Goal: Use online tool/utility: Use online tool/utility

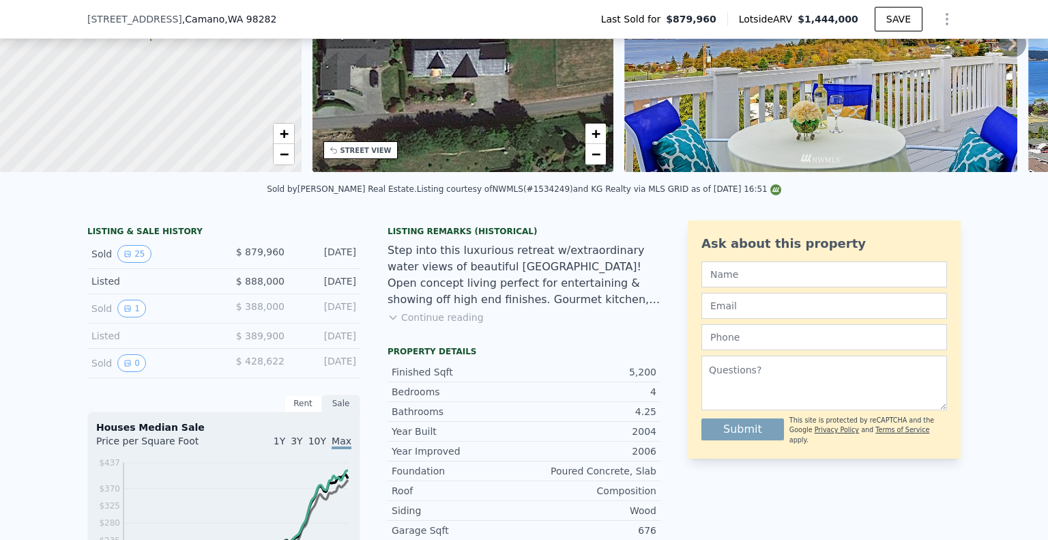
scroll to position [199, 0]
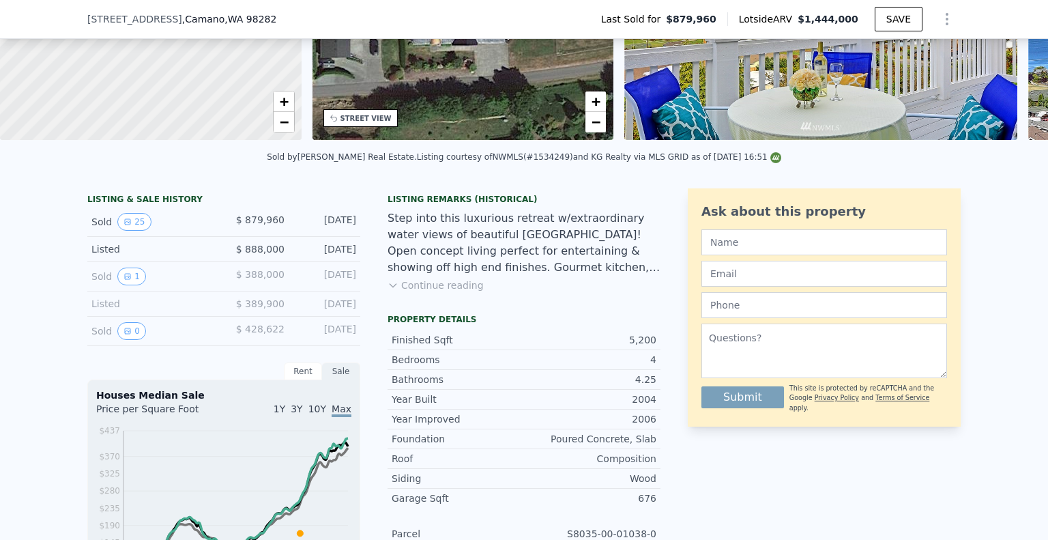
click at [420, 292] on button "Continue reading" at bounding box center [436, 285] width 96 height 14
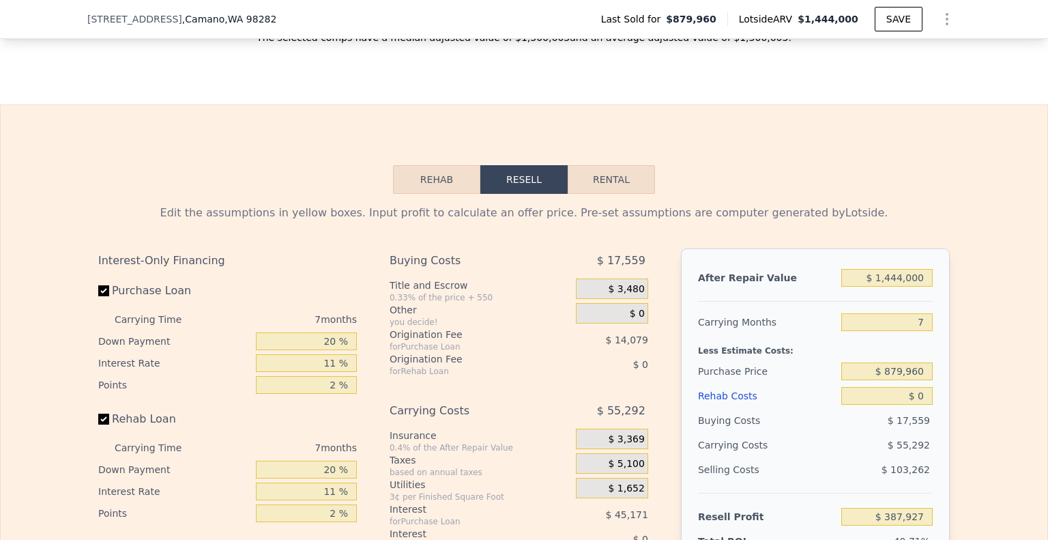
scroll to position [1973, 0]
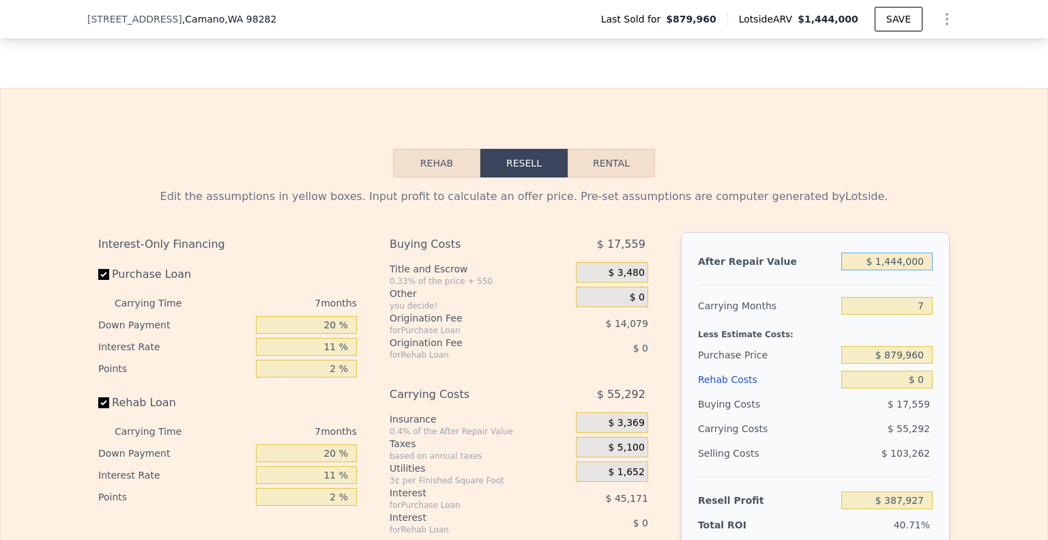
click at [897, 253] on input "$ 1,444,000" at bounding box center [886, 261] width 91 height 18
click at [896, 253] on input "$ 1,444,000" at bounding box center [886, 261] width 91 height 18
type input "$ 1"
type input "-$ 949,991"
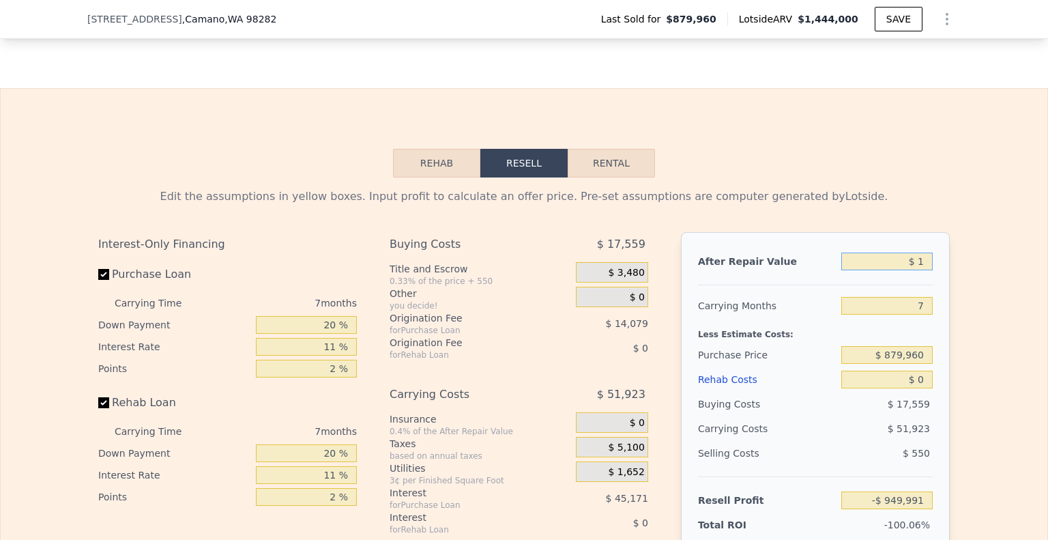
type input "$ 12"
type input "-$ 949,980"
type input "$ 125"
type input "-$ 949,875"
type input "$ 12,500"
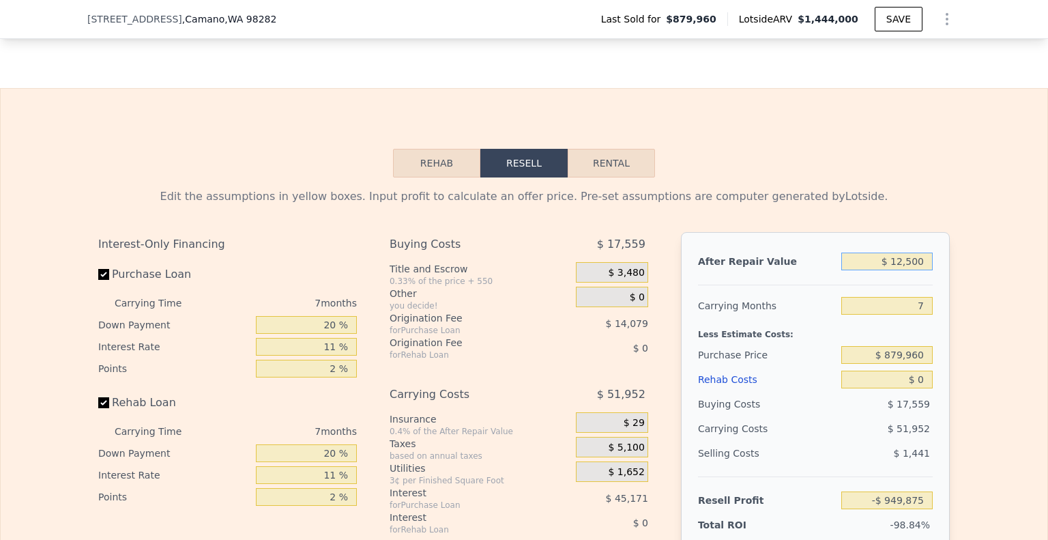
type input "-$ 938,412"
type input "$ 12,500,000"
type input "$ 10,631,716"
type input "$ 1,250,000"
type input "$ 208,178"
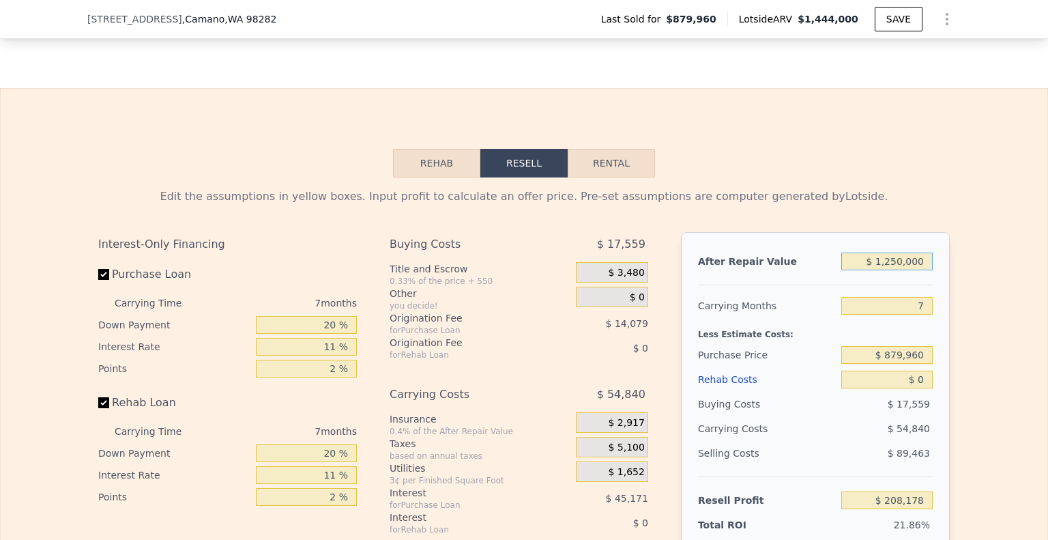
type input "$ 1,250,000"
drag, startPoint x: 922, startPoint y: 348, endPoint x: 848, endPoint y: 345, distance: 74.4
click at [848, 346] on input "$ 879,960" at bounding box center [886, 355] width 91 height 18
type input "$ 950,000"
click at [841, 441] on div "$ 89,463" at bounding box center [887, 453] width 92 height 25
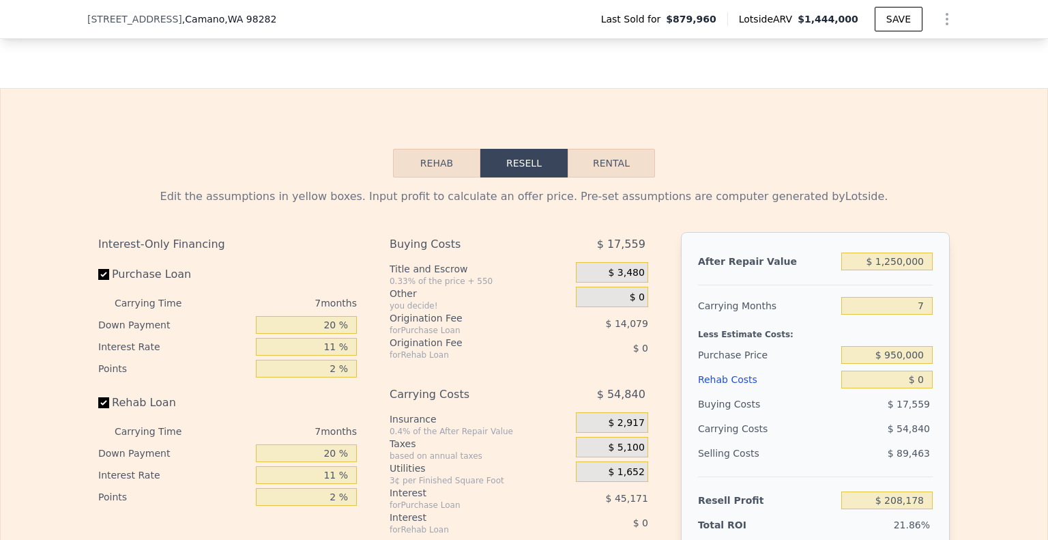
type input "$ 133,185"
drag, startPoint x: 920, startPoint y: 373, endPoint x: 943, endPoint y: 374, distance: 22.6
click at [897, 371] on input "$ 0" at bounding box center [886, 379] width 91 height 18
type input "$ 5"
type input "$ 133,180"
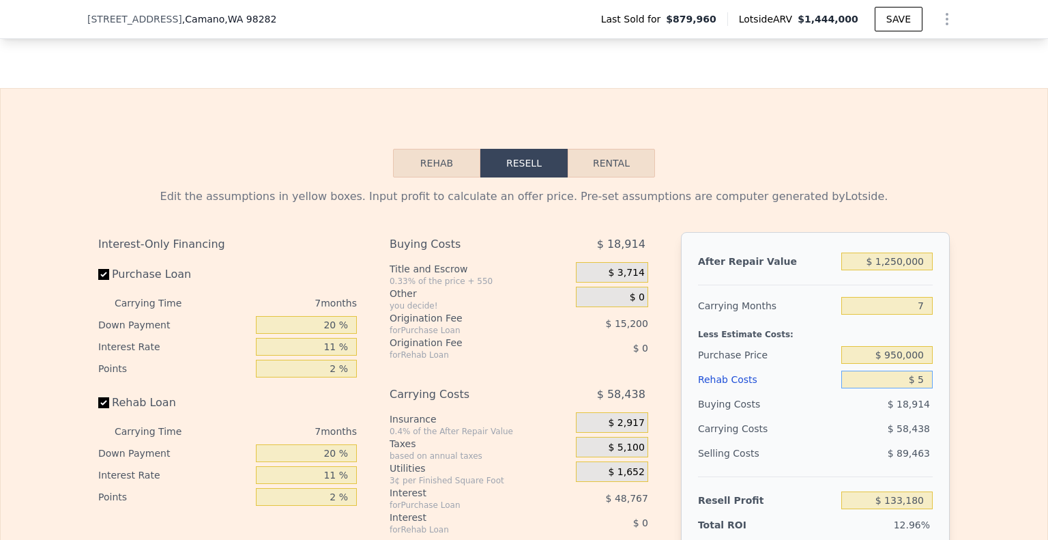
type input "$ 50"
type input "$ 133,134"
type input "$ 50,000"
type input "$ 79,816"
type input "$ 50,000"
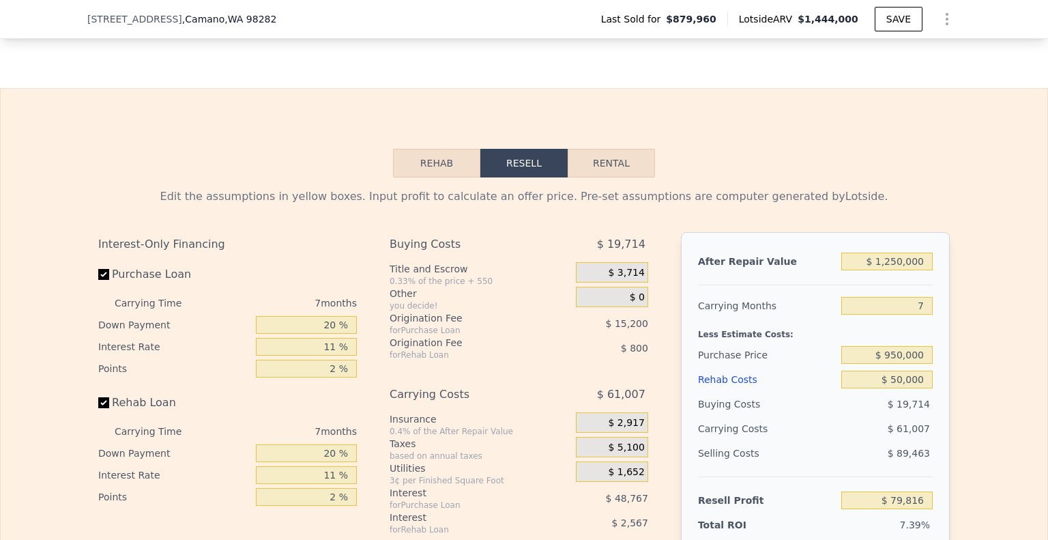
click at [835, 425] on div "$ 61,007" at bounding box center [861, 428] width 144 height 25
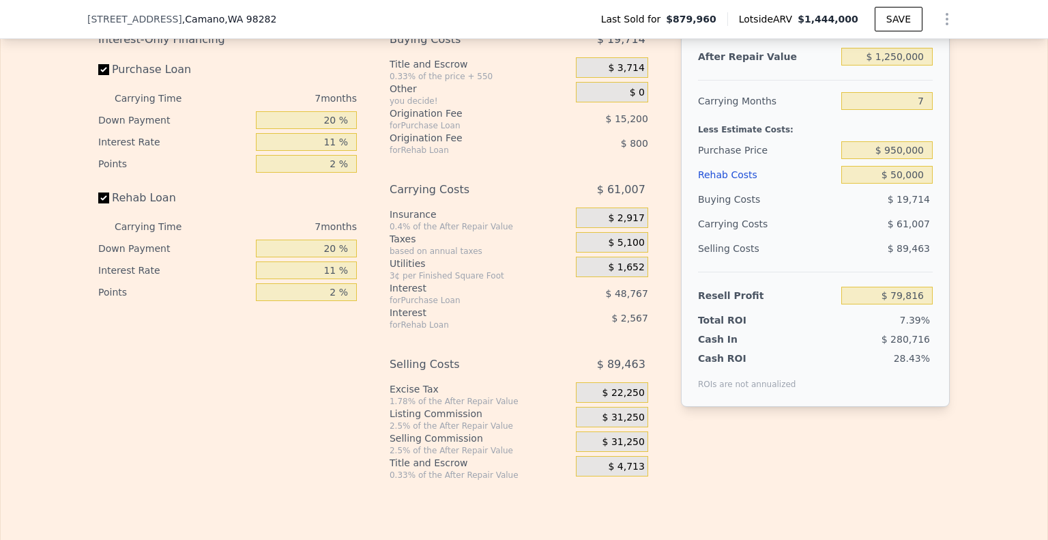
scroll to position [2110, 0]
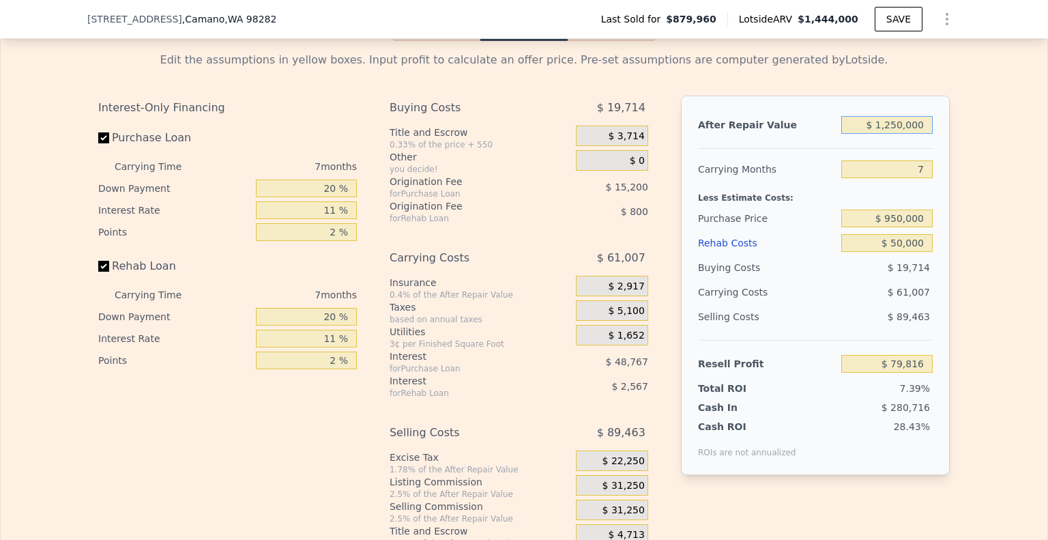
drag, startPoint x: 921, startPoint y: 117, endPoint x: 869, endPoint y: 112, distance: 52.1
click at [869, 116] on input "$ 1,250,000" at bounding box center [886, 125] width 91 height 18
click at [873, 137] on div at bounding box center [815, 143] width 235 height 12
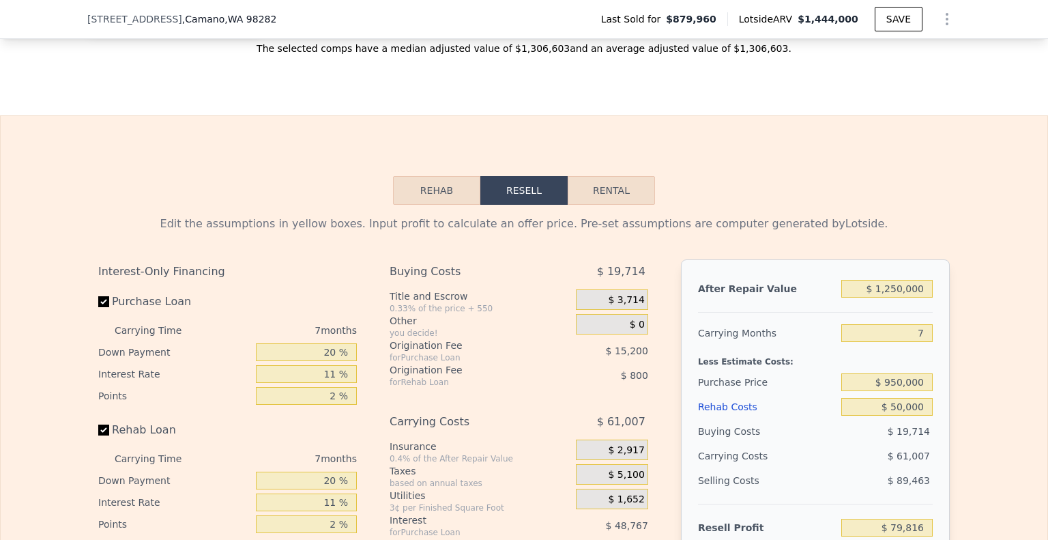
scroll to position [1905, 0]
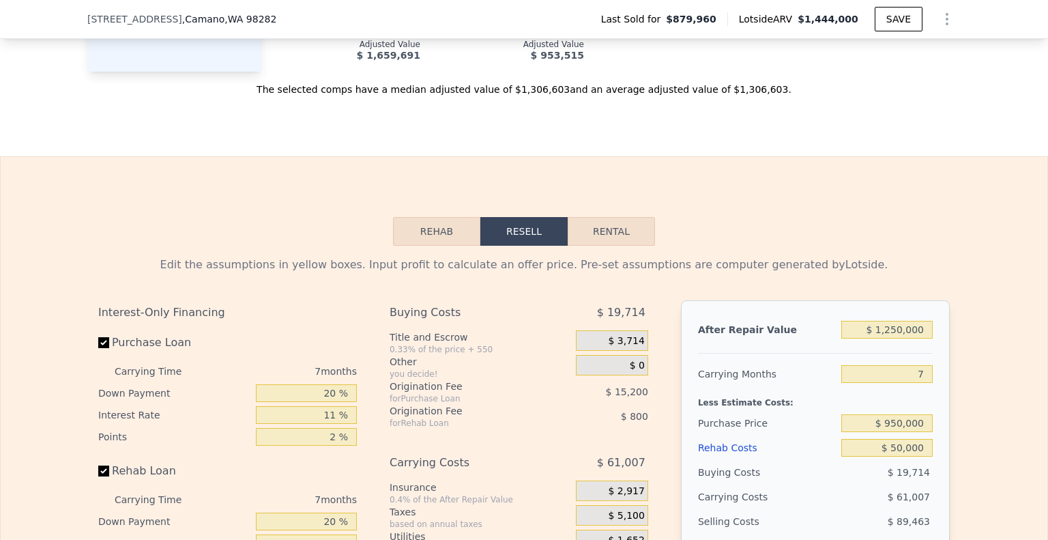
type input "$ 1,444,000"
type input "$ 0"
type input "$ 387,927"
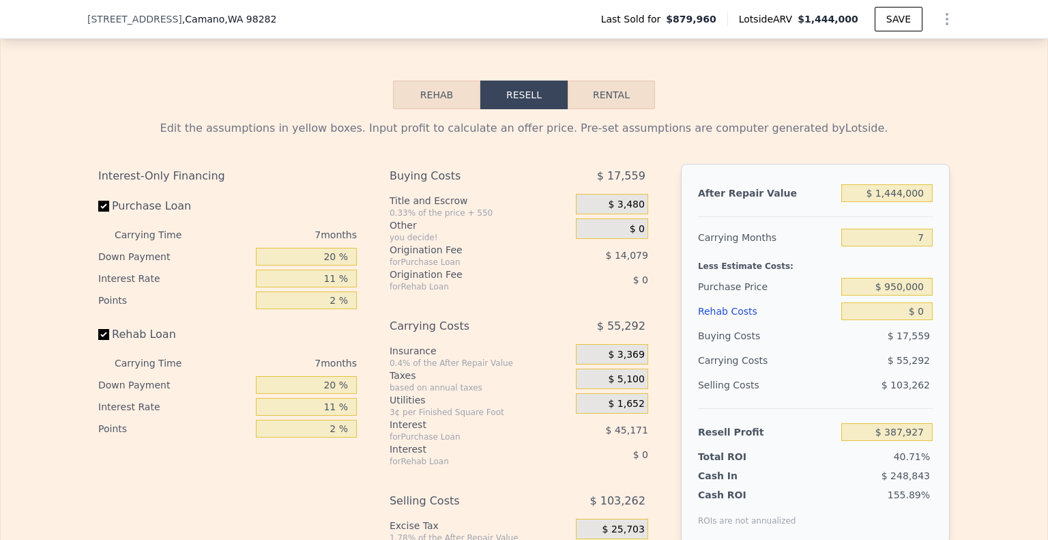
scroll to position [2110, 0]
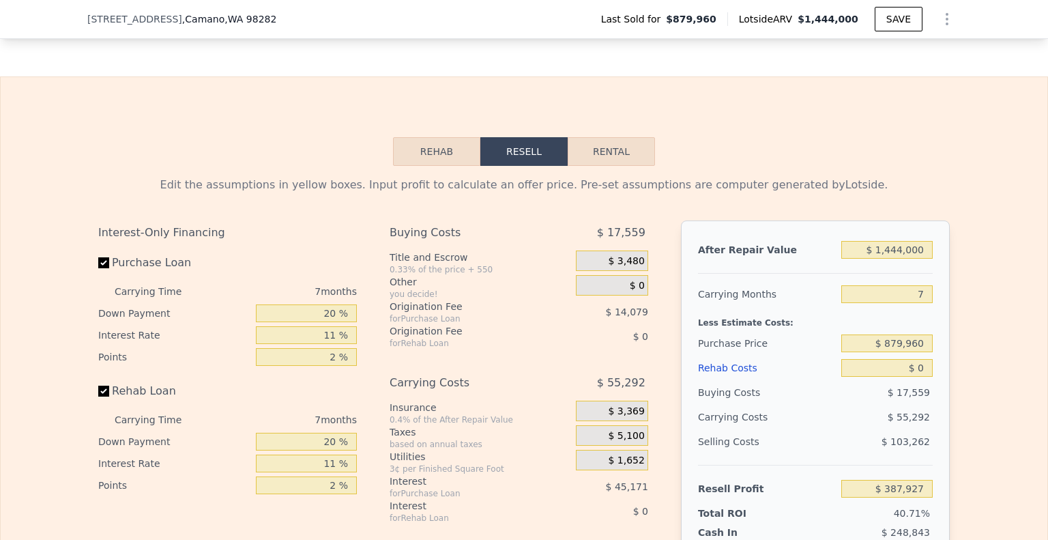
scroll to position [1973, 0]
click at [896, 245] on div "$ 1,444,000" at bounding box center [886, 249] width 91 height 25
click at [912, 218] on div "Edit the assumptions in yellow boxes. Input profit to calculate an offer price.…" at bounding box center [524, 424] width 852 height 497
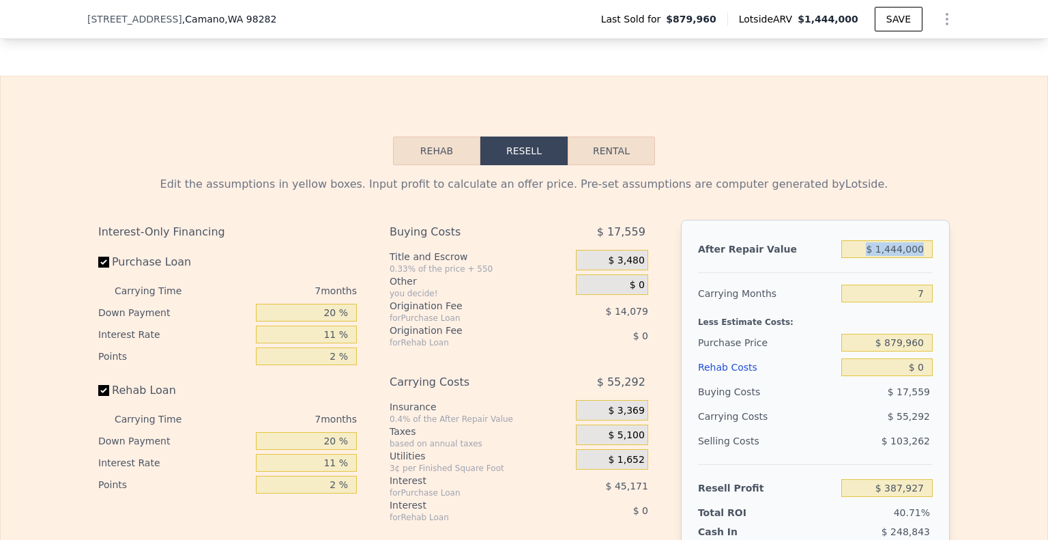
click at [901, 258] on input "$ 1,444,000" at bounding box center [886, 249] width 91 height 18
click at [892, 281] on div "After Repair Value $ 1,444,000 Carrying Months 7 Less Estimate Costs: Purchase …" at bounding box center [815, 409] width 269 height 379
click at [897, 248] on input "$ 1,444,000" at bounding box center [886, 249] width 91 height 18
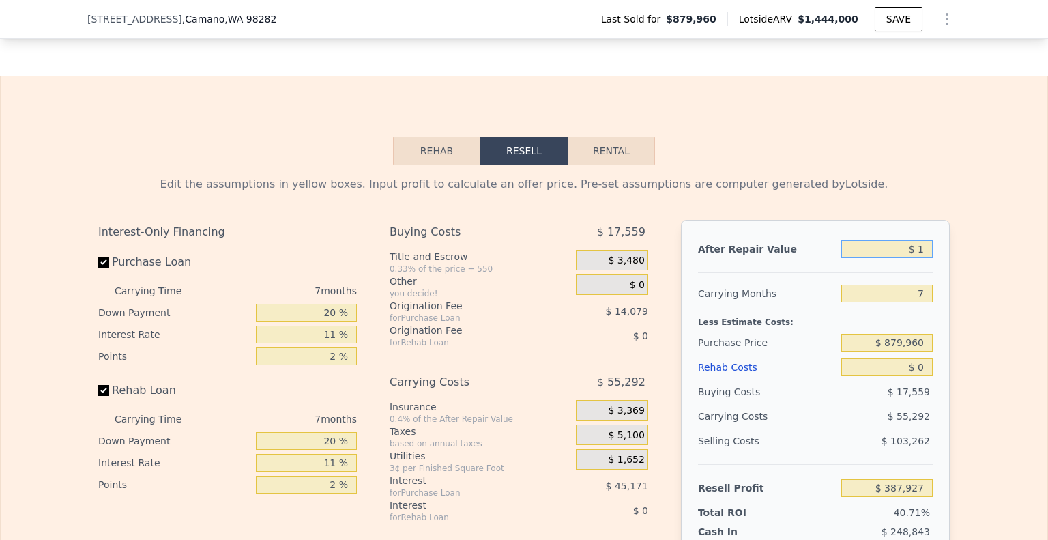
type input "$ 11"
type input "-$ 949,981"
type input "$ 115"
type input "-$ 949,885"
type input "$ 115,000"
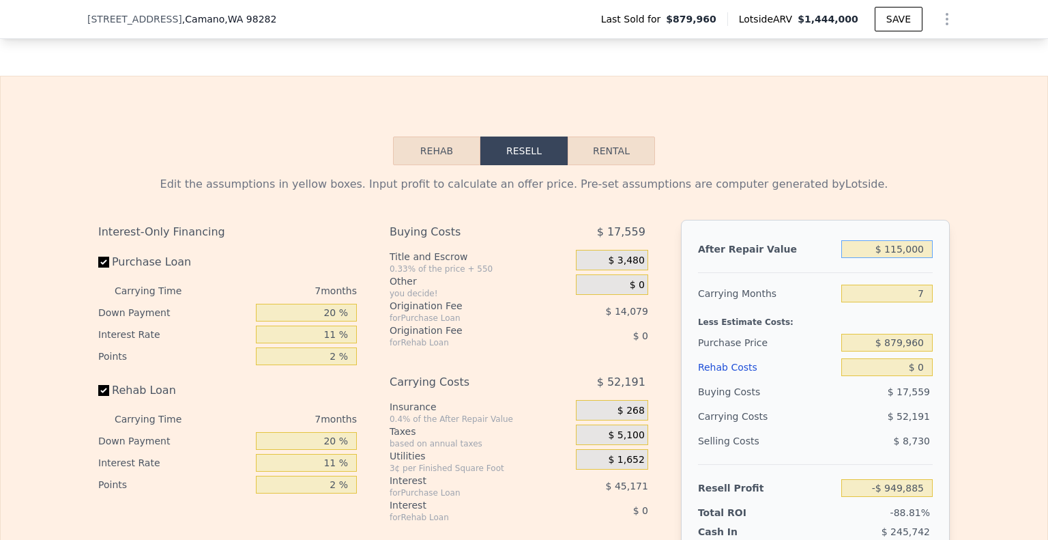
type input "-$ 843,440"
type input "$ 1,150,000"
type input "$ 115,525"
type input "$ 1,150,000"
click at [914, 349] on input "$ 879,960" at bounding box center [886, 343] width 91 height 18
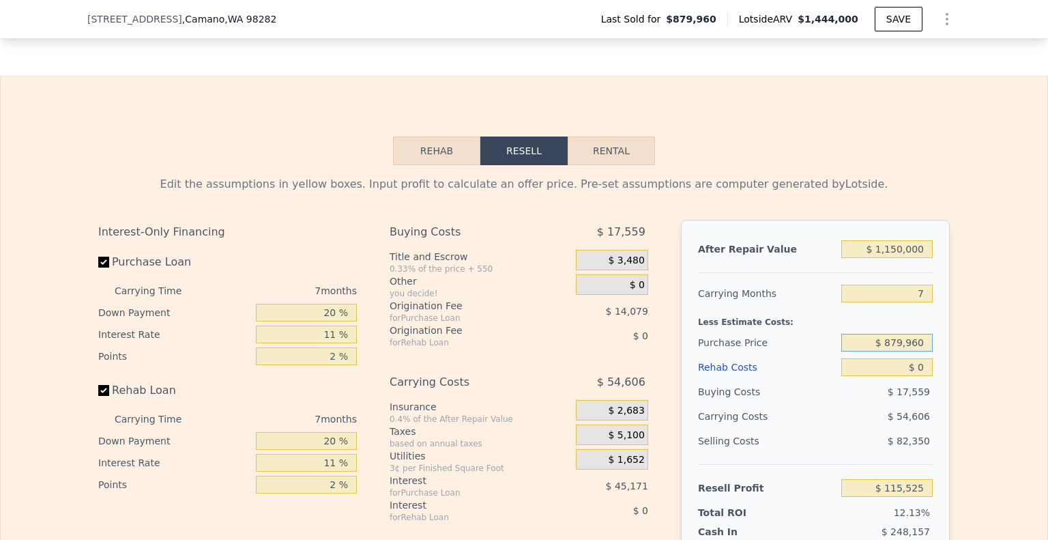
click at [914, 347] on input "$ 879,960" at bounding box center [886, 343] width 91 height 18
click at [916, 346] on input "$ 879,960" at bounding box center [886, 343] width 91 height 18
type input "$ 950,000"
click at [877, 392] on div "$ 17,559" at bounding box center [887, 391] width 92 height 25
type input "$ 40,532"
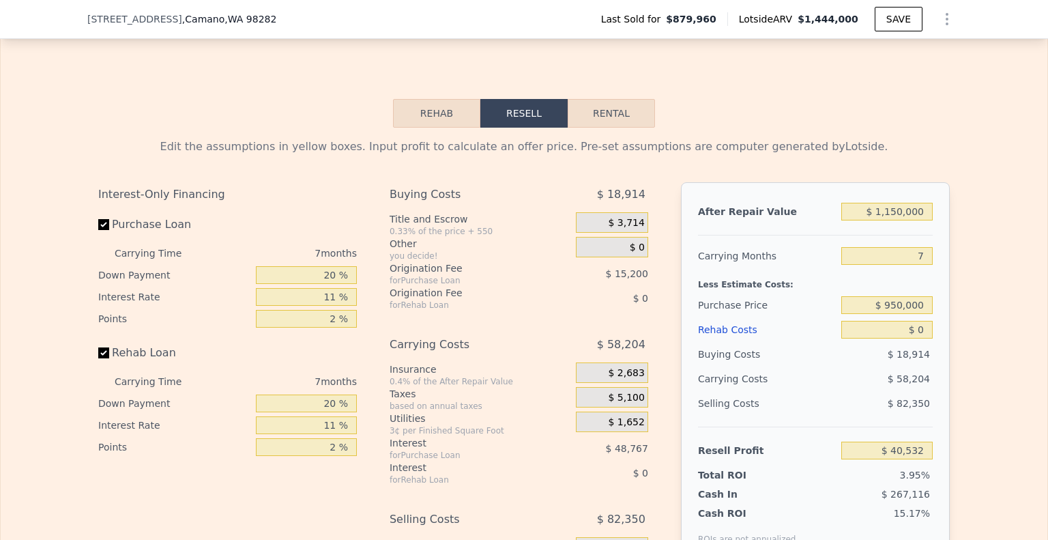
scroll to position [2041, 0]
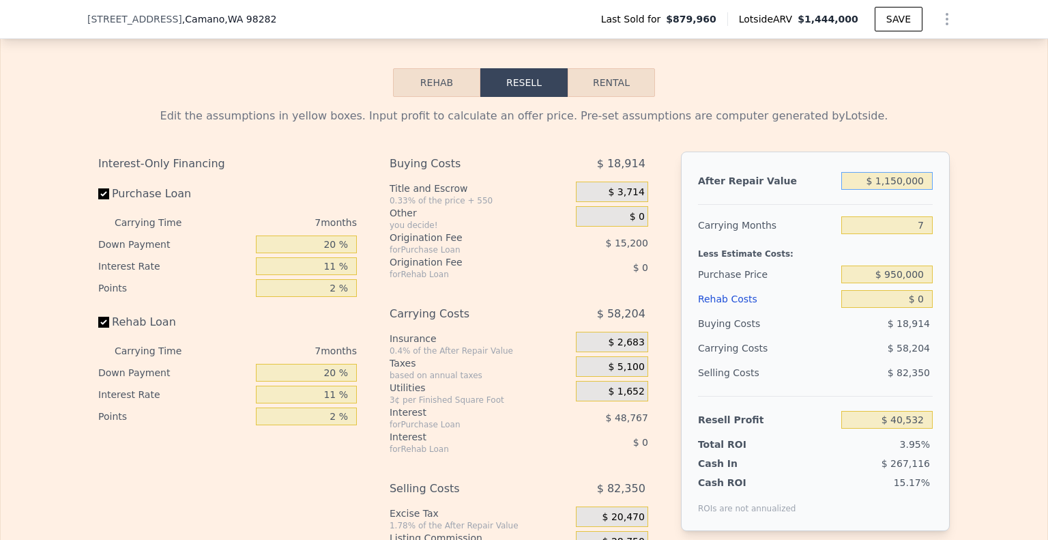
drag, startPoint x: 922, startPoint y: 190, endPoint x: 884, endPoint y: 192, distance: 38.3
click at [884, 190] on input "$ 1,150,000" at bounding box center [886, 181] width 91 height 18
click at [883, 188] on input "$ 1,150,000" at bounding box center [886, 181] width 91 height 18
drag, startPoint x: 877, startPoint y: 186, endPoint x: 957, endPoint y: 186, distance: 79.8
click at [957, 186] on div "Edit the assumptions in yellow boxes. Input profit to calculate an offer price.…" at bounding box center [524, 351] width 1047 height 508
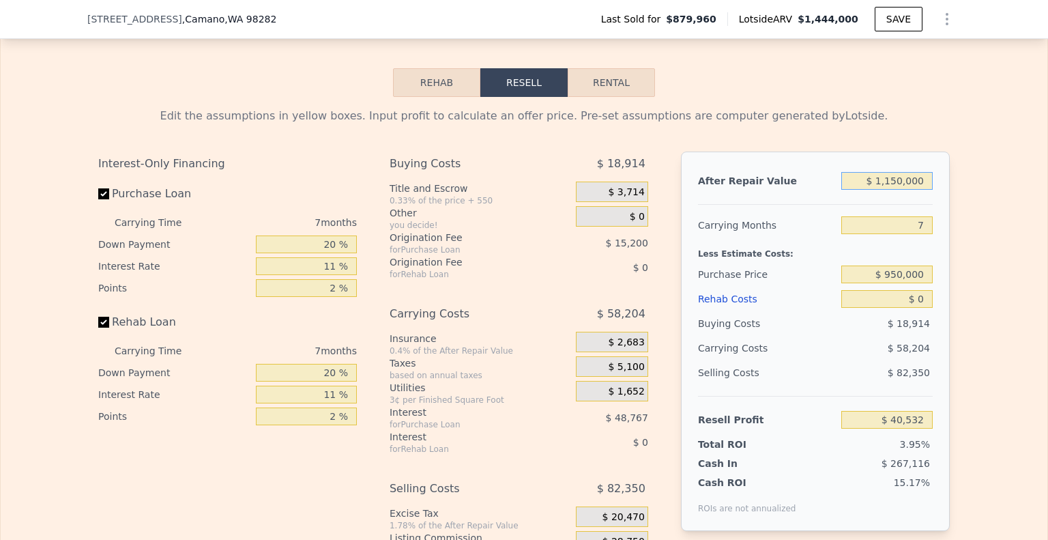
type input "$ 21,150,000"
type input "$ 18,571,265"
type input "$ 251,150,000"
type input "$ 231,674,698"
type input "$ 250,001,150,000"
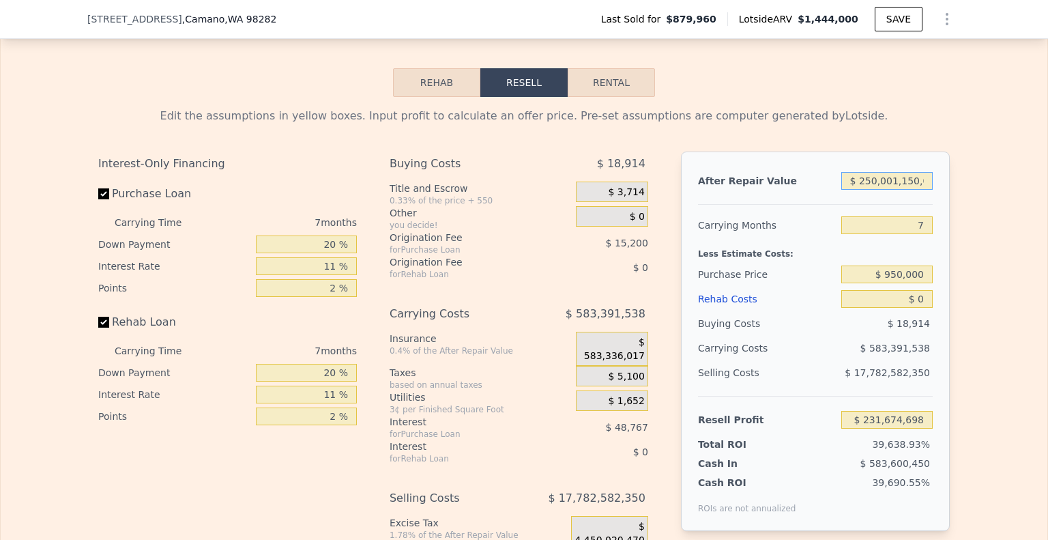
type input "$ 231,634,207,198"
type input "$ 1,150,000"
type input "$ 40,532"
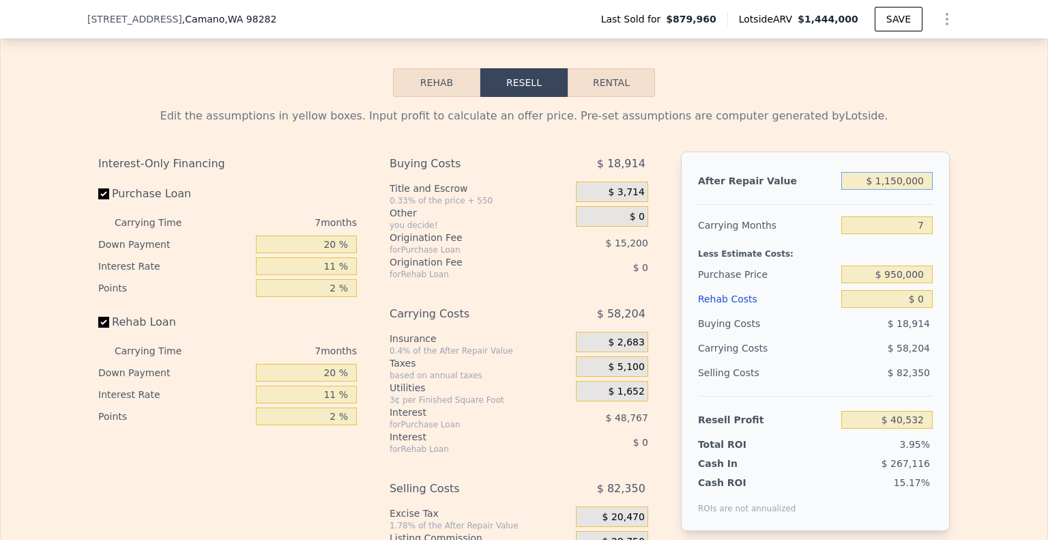
click at [905, 188] on input "$ 1,150,000" at bounding box center [886, 181] width 91 height 18
type input "$ 12"
type input "-$ 1,024,973"
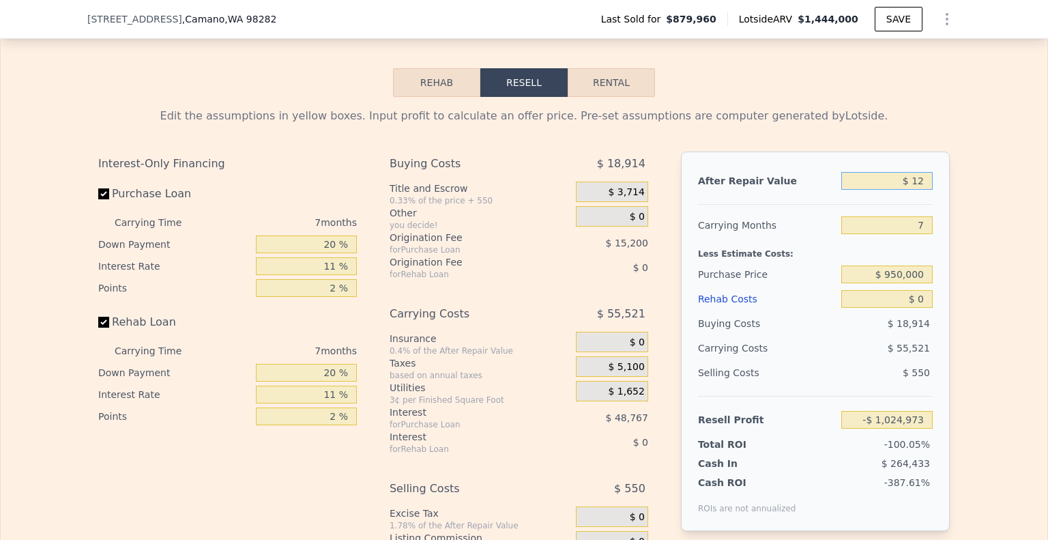
type input "$ 125"
type input "-$ 1,024,868"
type input "$ 125,000"
type input "-$ 909,168"
type input "$ 1,250,000"
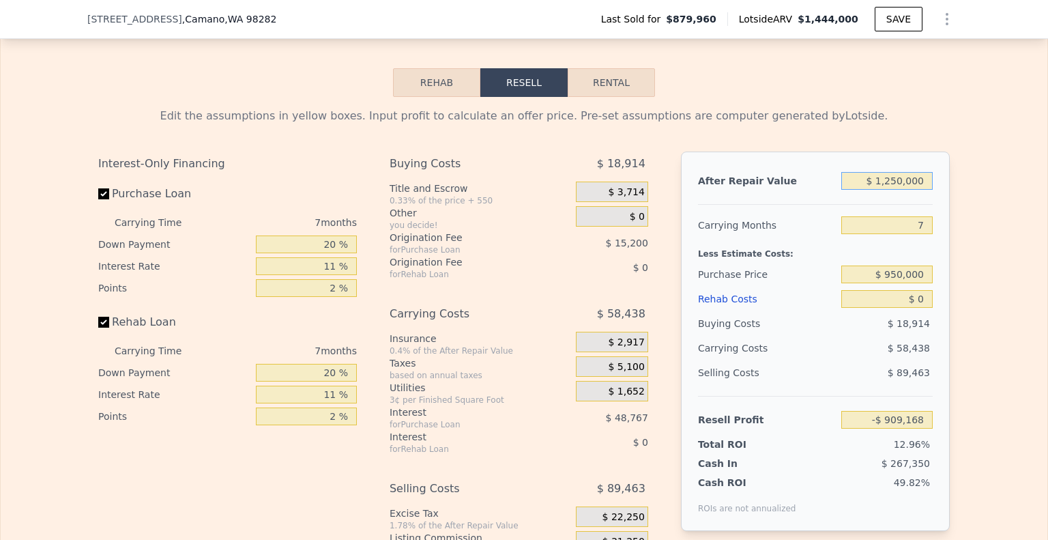
type input "$ 133,185"
click at [890, 205] on div at bounding box center [815, 199] width 235 height 12
drag, startPoint x: 919, startPoint y: 186, endPoint x: 834, endPoint y: 181, distance: 84.8
click at [829, 182] on div "After Repair Value $ 1,250,000" at bounding box center [815, 181] width 235 height 25
type input "$ 11"
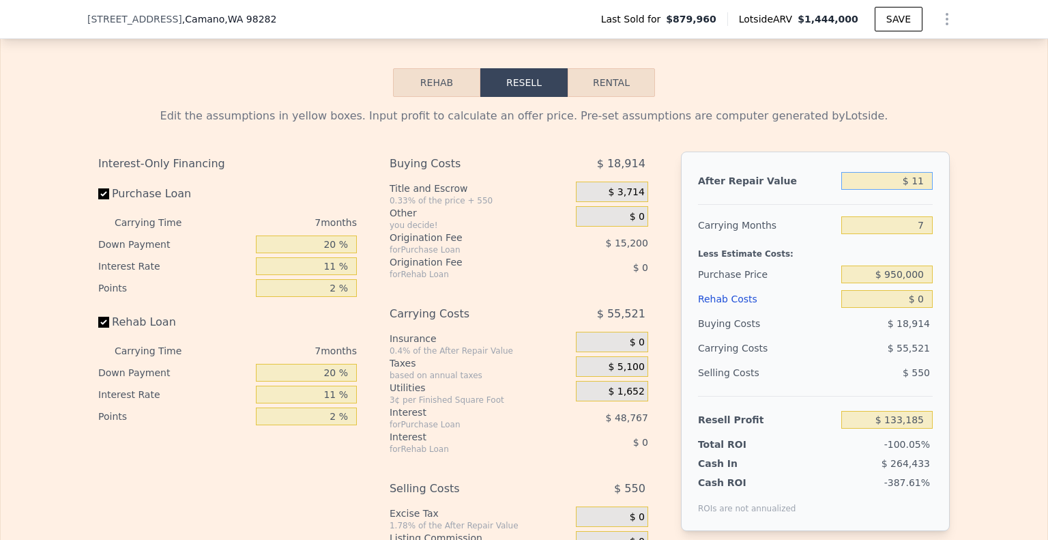
type input "-$ 1,024,974"
type input "$ 115"
type input "-$ 1,024,878"
type input "$ 11,500"
type input "-$ 1,014,331"
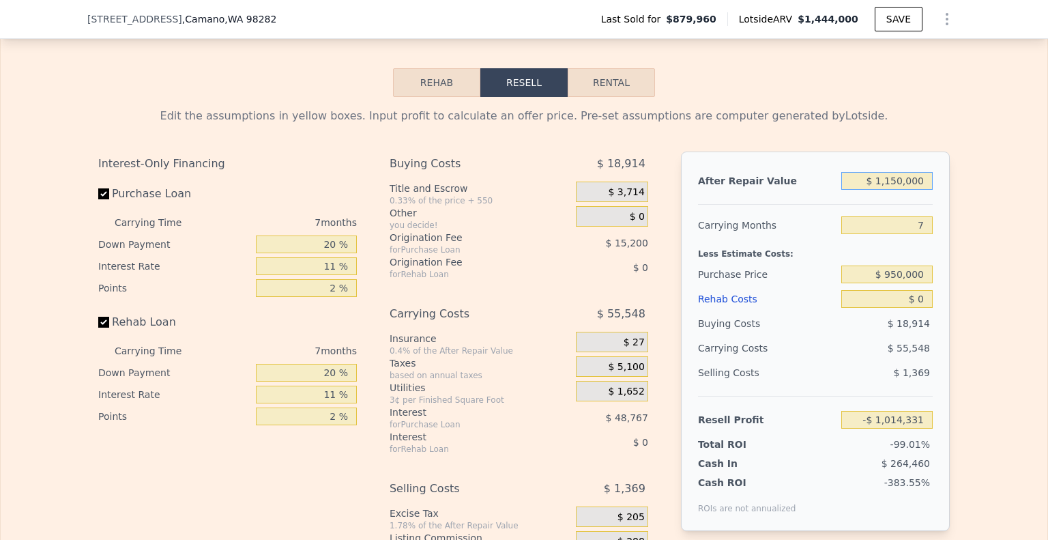
type input "$ 11,500,000"
type input "$ 9,630,187"
type input "$ 1,150,000"
type input "$ 40,532"
click at [924, 302] on input "$ 0" at bounding box center [886, 299] width 91 height 18
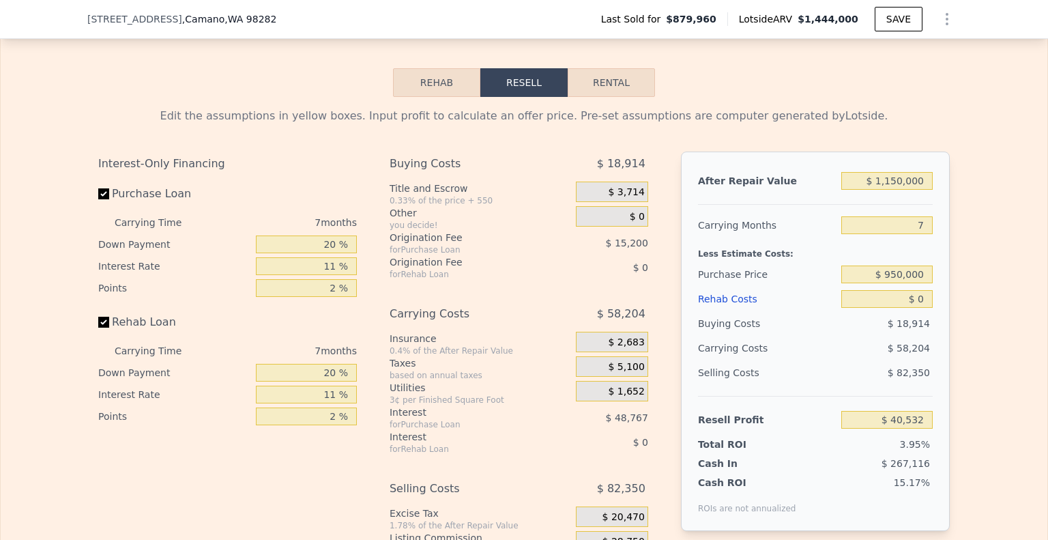
click at [920, 329] on span "$ 18,914" at bounding box center [909, 323] width 42 height 11
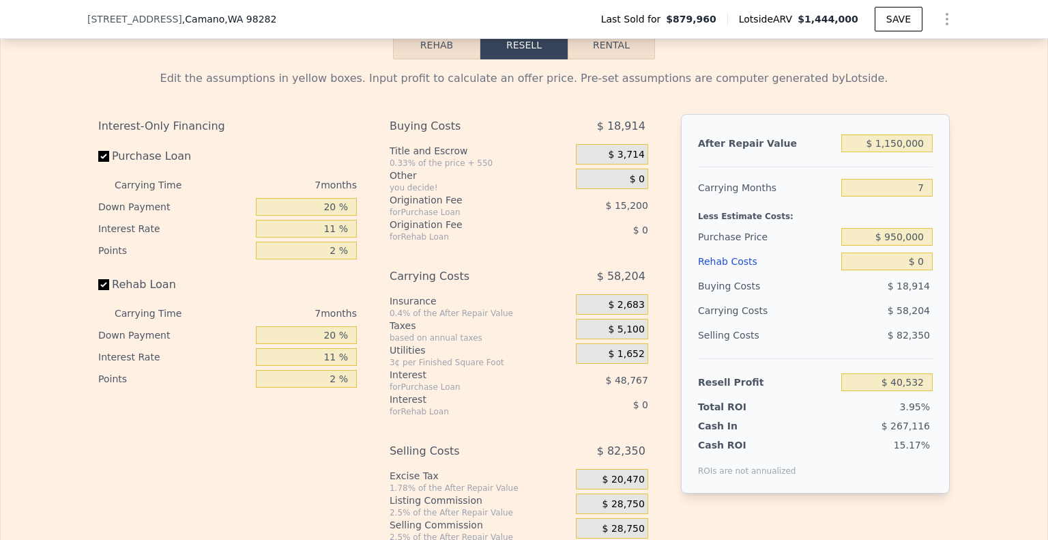
scroll to position [2110, 0]
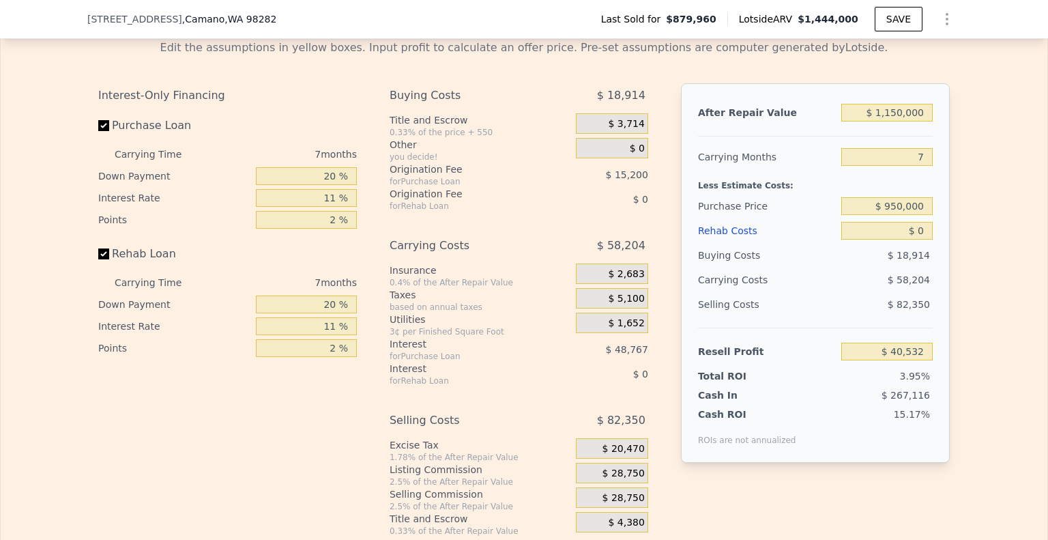
type input "$ 1,444,000"
type input "$ 387,927"
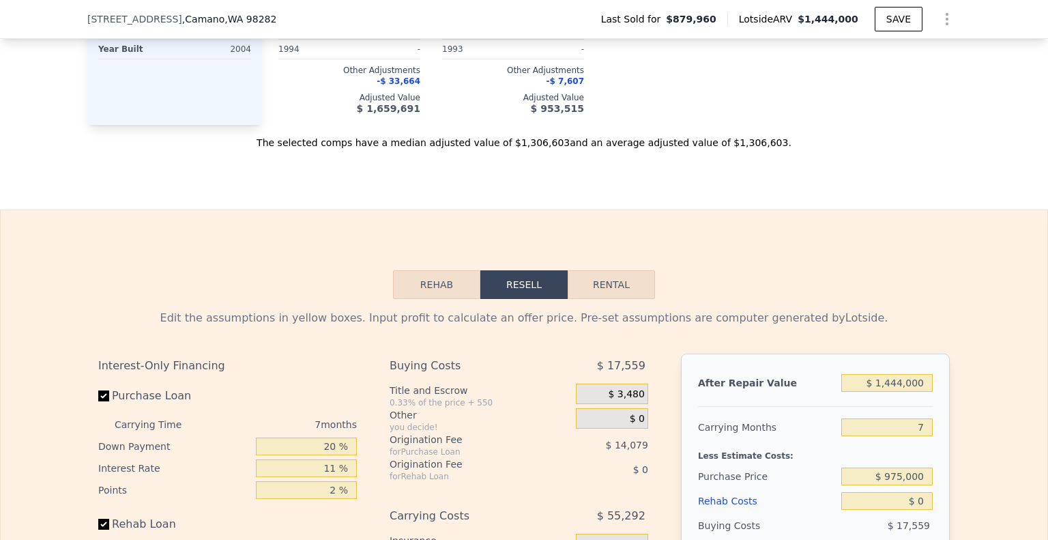
scroll to position [1829, 0]
